Goal: Information Seeking & Learning: Learn about a topic

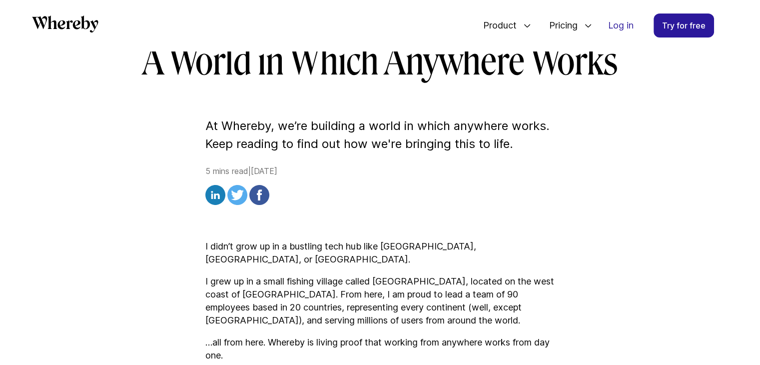
click at [261, 192] on img at bounding box center [259, 195] width 20 height 20
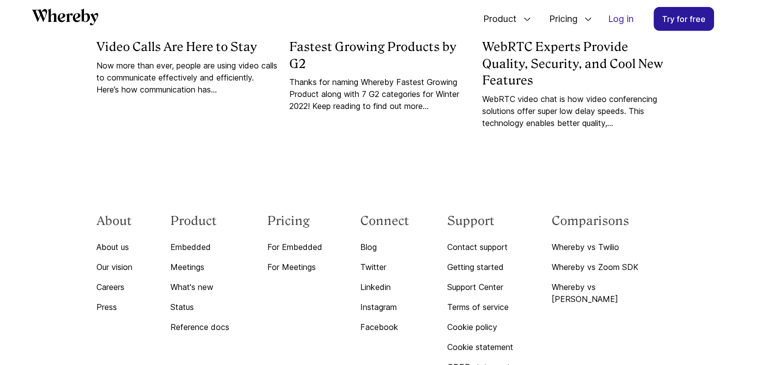
scroll to position [3263, 0]
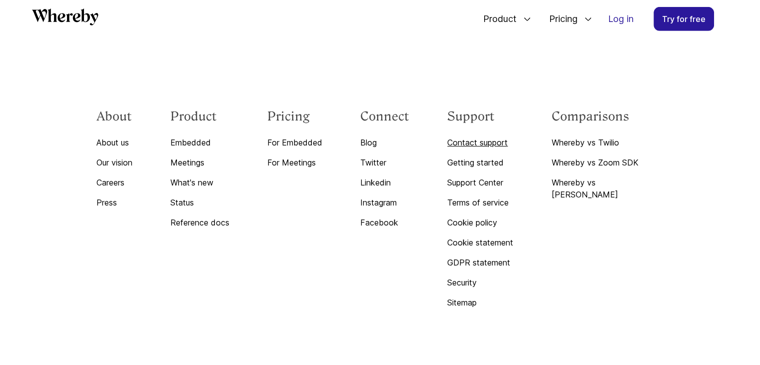
click at [489, 136] on link "Contact support" at bounding box center [480, 142] width 66 height 12
click at [567, 117] on div "About About us Our vision Careers Press Product Embedded Meetings What's new St…" at bounding box center [379, 218] width 575 height 220
click at [489, 136] on link "Contact support" at bounding box center [480, 142] width 66 height 12
click at [719, 180] on div "About About us Our vision Careers Press Product Embedded Meetings What's new St…" at bounding box center [380, 218] width 760 height 316
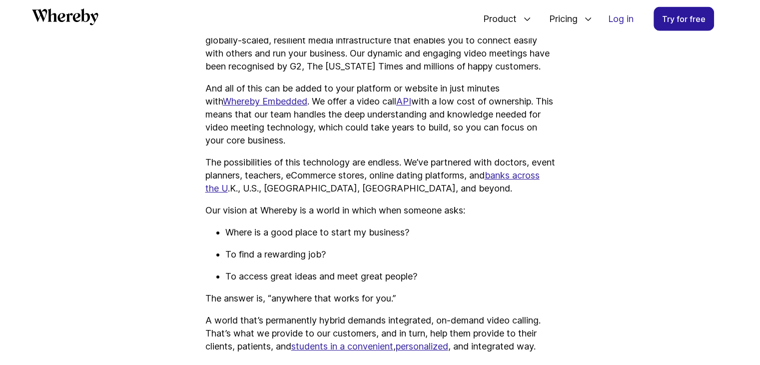
scroll to position [2364, 0]
drag, startPoint x: 168, startPoint y: 93, endPoint x: 188, endPoint y: 88, distance: 20.5
drag, startPoint x: 188, startPoint y: 88, endPoint x: 168, endPoint y: 63, distance: 31.7
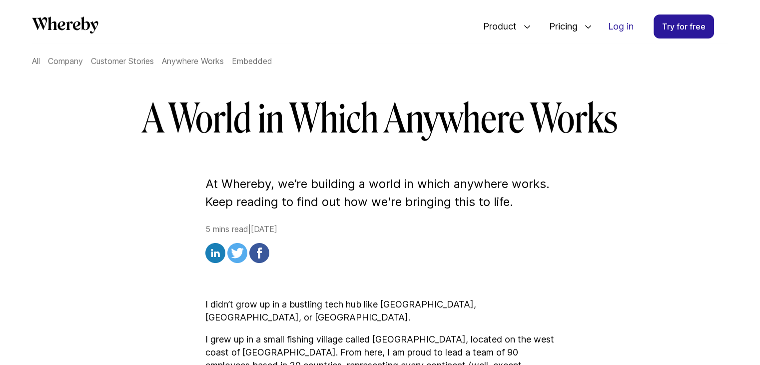
scroll to position [96, 0]
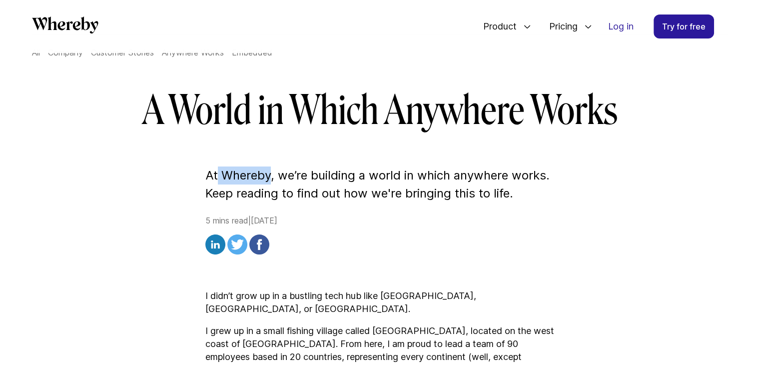
drag, startPoint x: 270, startPoint y: 176, endPoint x: 216, endPoint y: 158, distance: 57.2
copy p "Whereby"
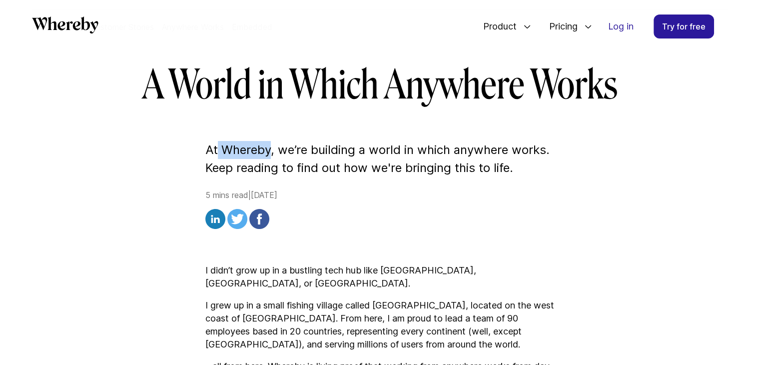
scroll to position [144, 0]
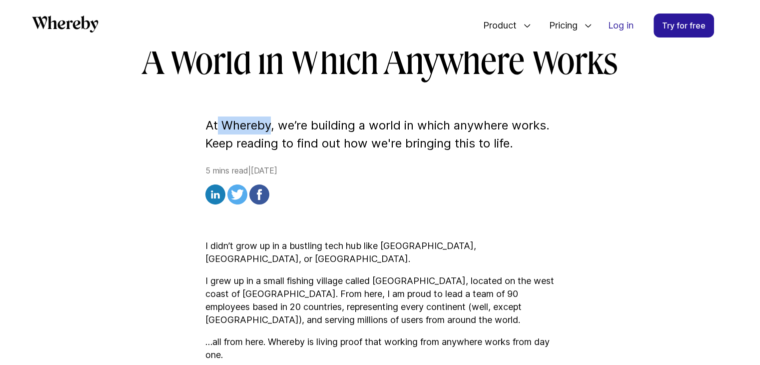
click at [260, 194] on img at bounding box center [259, 194] width 20 height 20
